Goal: Download file/media

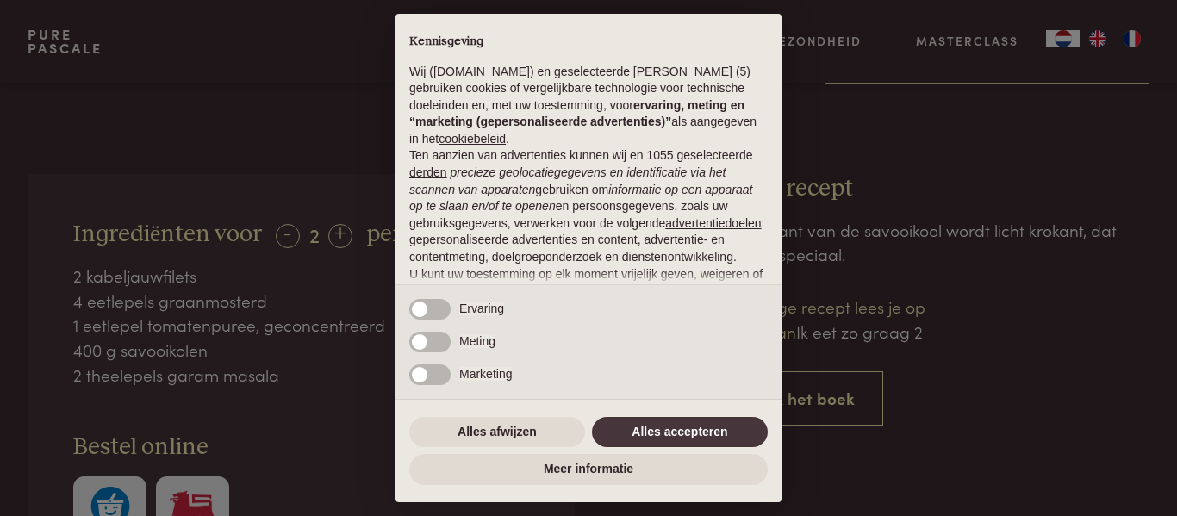
scroll to position [610, 0]
click at [654, 430] on button "Alles accepteren" at bounding box center [680, 432] width 176 height 31
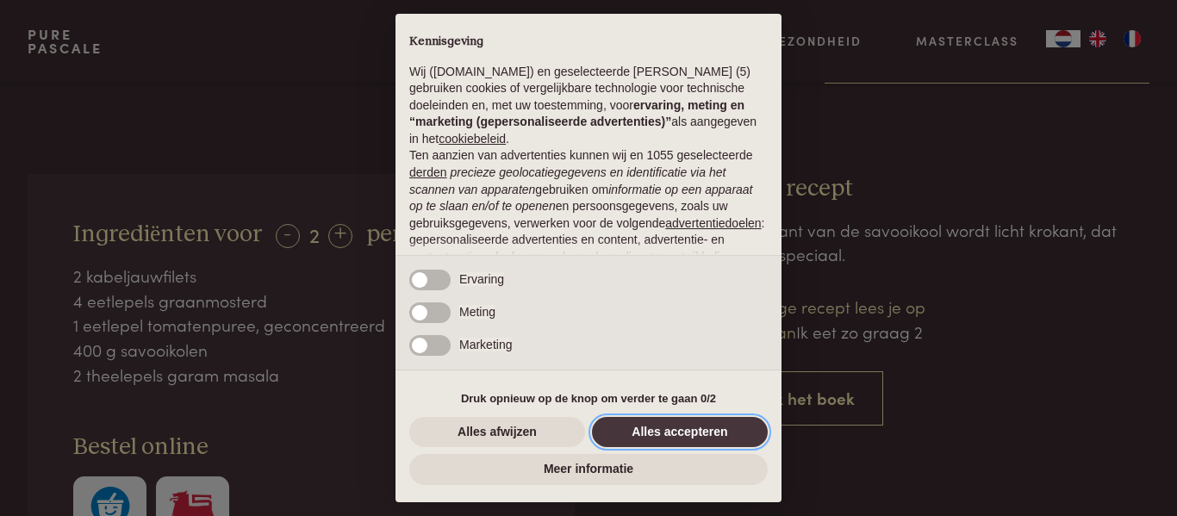
scroll to position [177, 0]
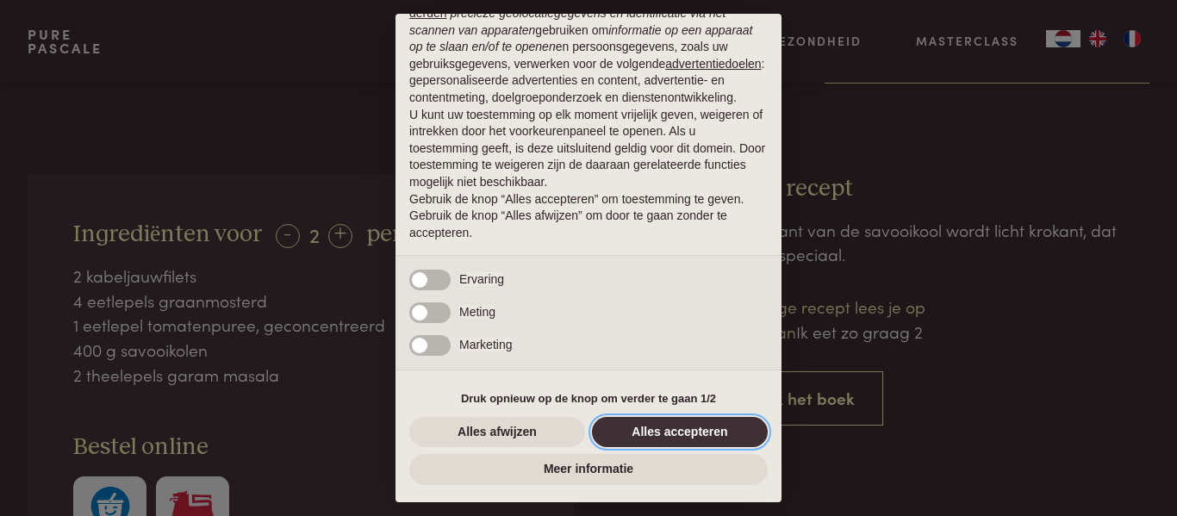
click at [684, 440] on button "Alles accepteren" at bounding box center [680, 432] width 176 height 31
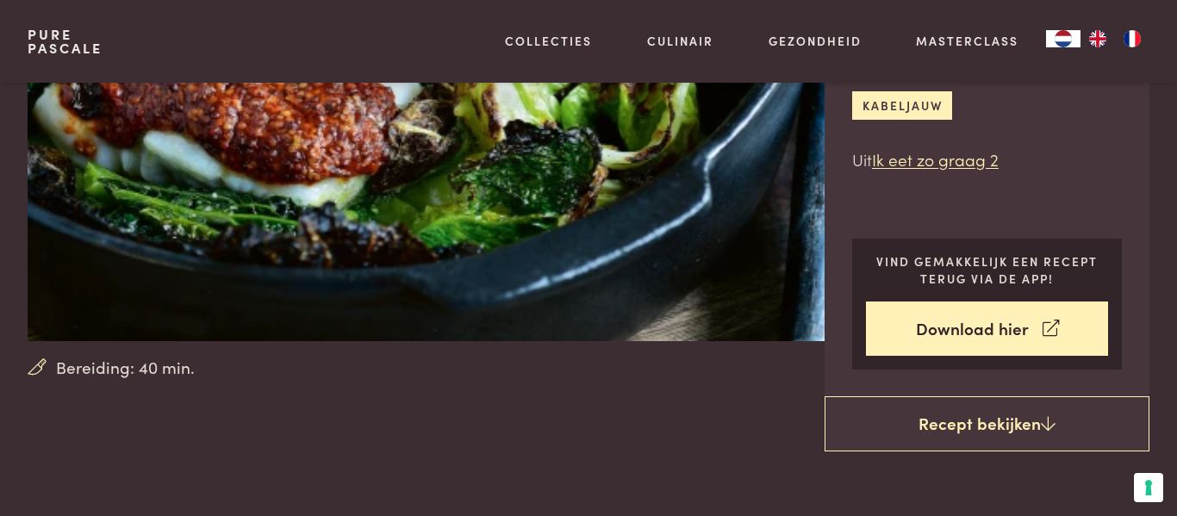
scroll to position [246, 0]
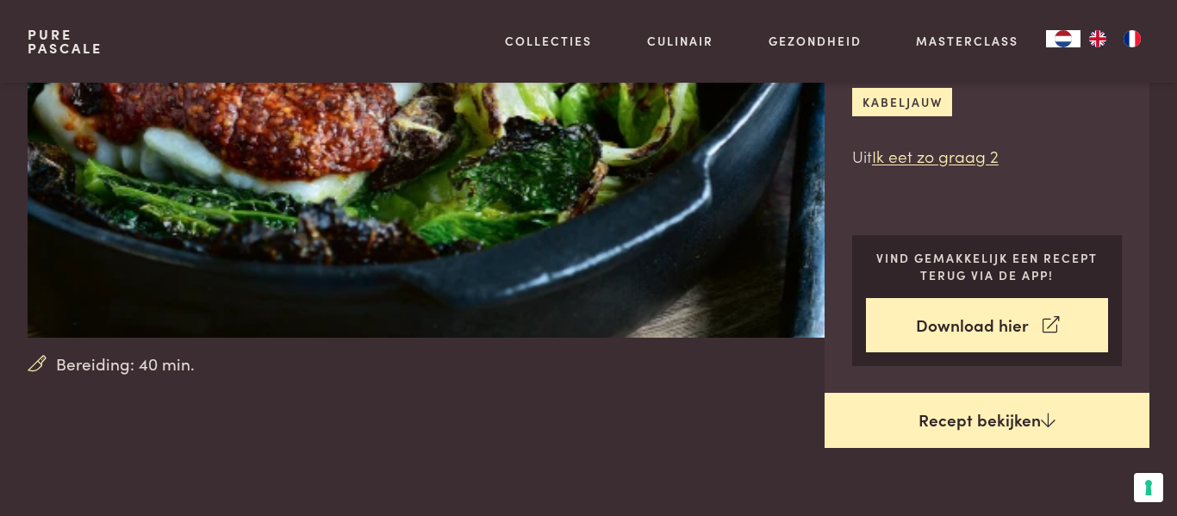
click at [1001, 424] on link "Recept bekijken" at bounding box center [986, 420] width 325 height 55
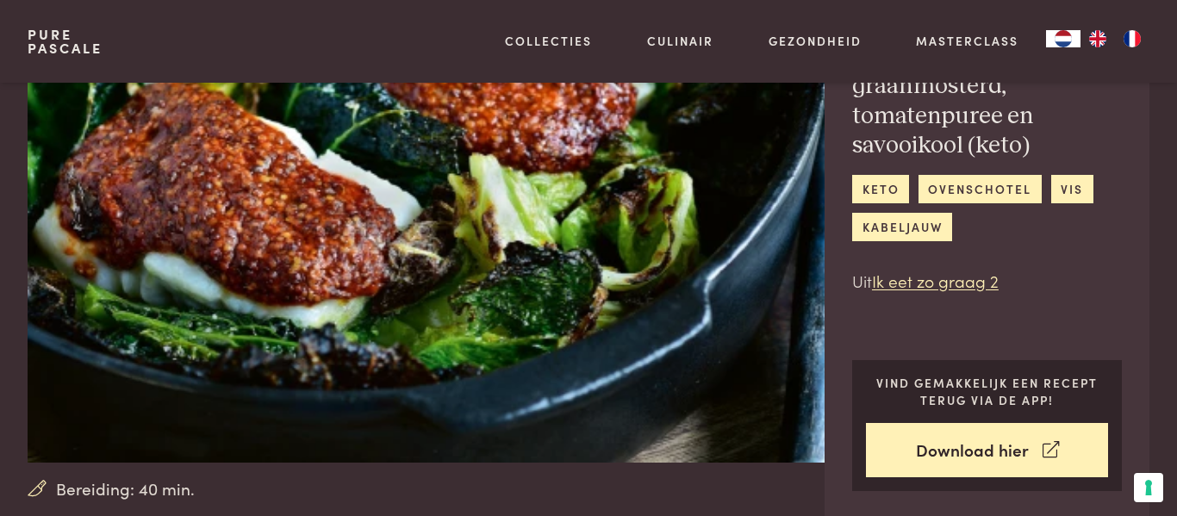
scroll to position [122, 0]
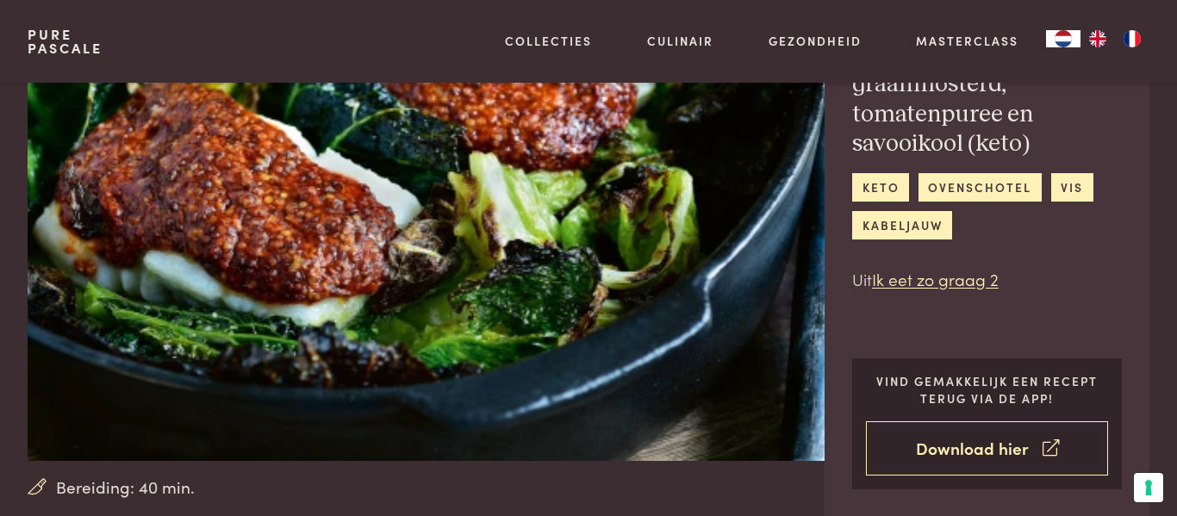
click at [939, 456] on link "Download hier" at bounding box center [987, 448] width 242 height 54
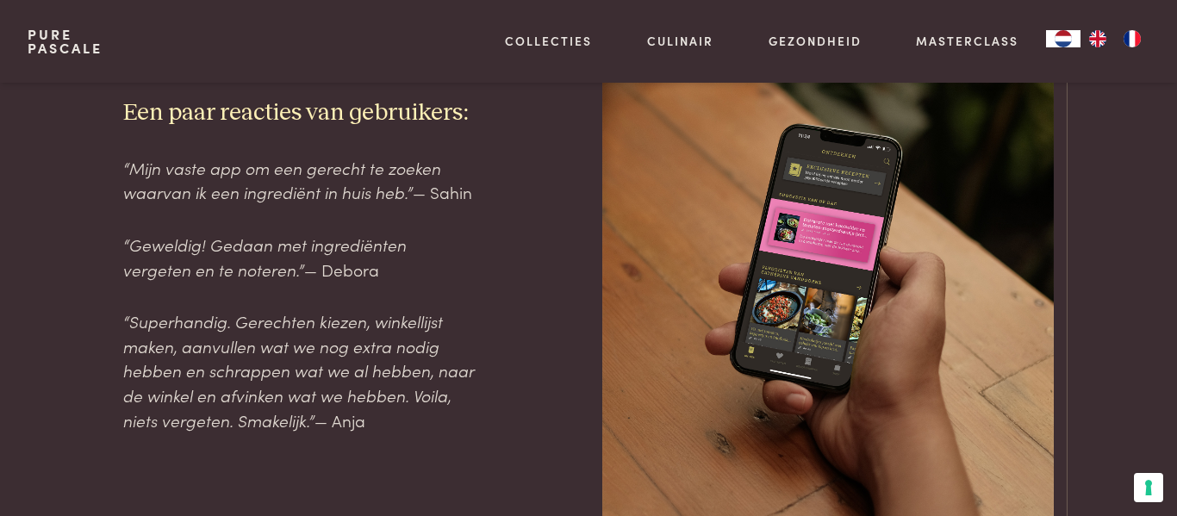
scroll to position [2114, 0]
